Goal: Task Accomplishment & Management: Use online tool/utility

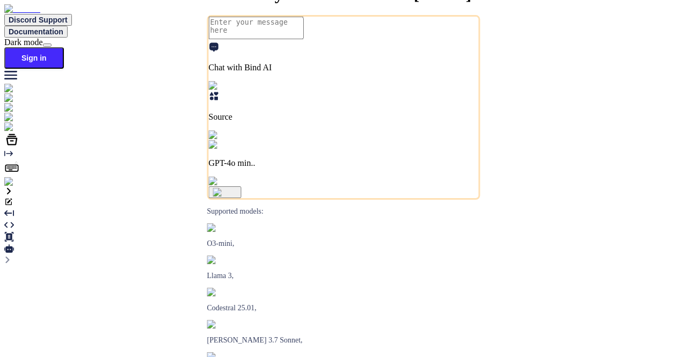
click at [10, 187] on img at bounding box center [19, 182] width 30 height 10
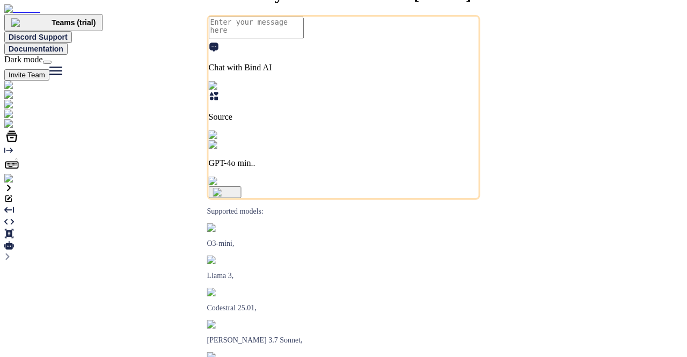
type textarea "x"
click at [18, 129] on img at bounding box center [39, 124] width 71 height 10
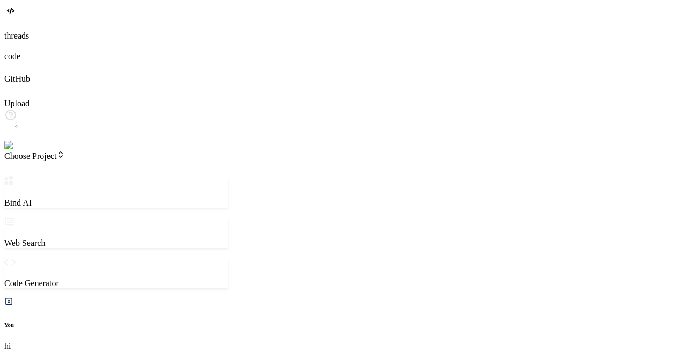
scroll to position [74, 0]
click at [93, 150] on header "Choose Project Created with Pixso." at bounding box center [116, 163] width 224 height 26
click at [65, 151] on span "Choose Project" at bounding box center [34, 155] width 61 height 9
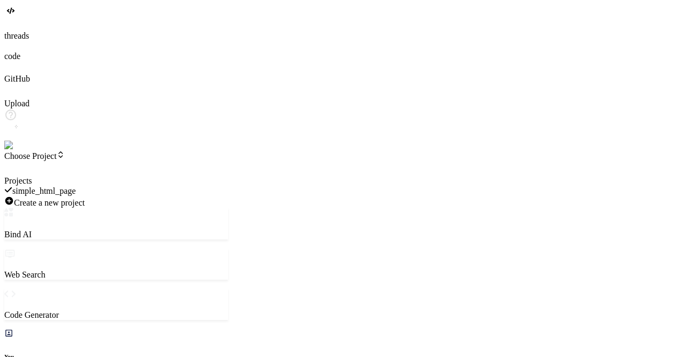
click at [93, 186] on div "simple_html_page" at bounding box center [116, 191] width 224 height 10
type textarea "x"
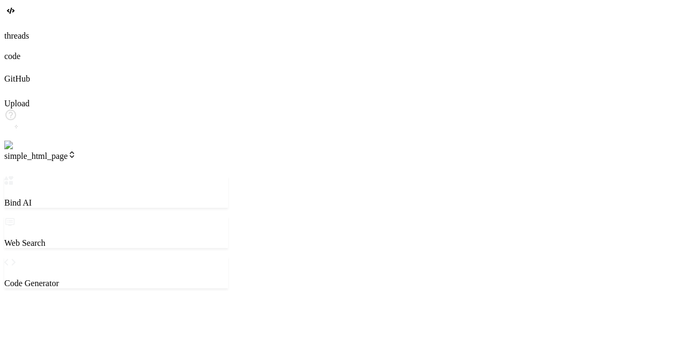
scroll to position [10, 0]
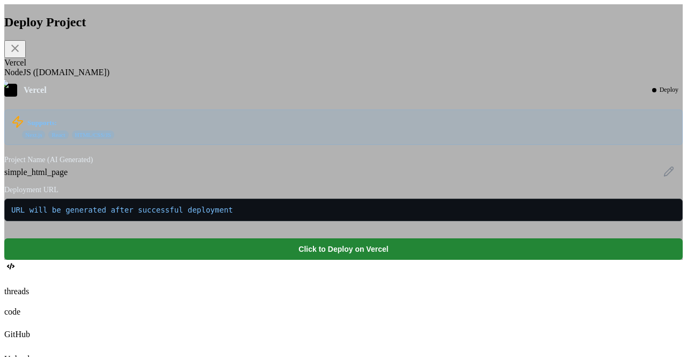
scroll to position [60, 0]
type textarea "x"
